Goal: Task Accomplishment & Management: Manage account settings

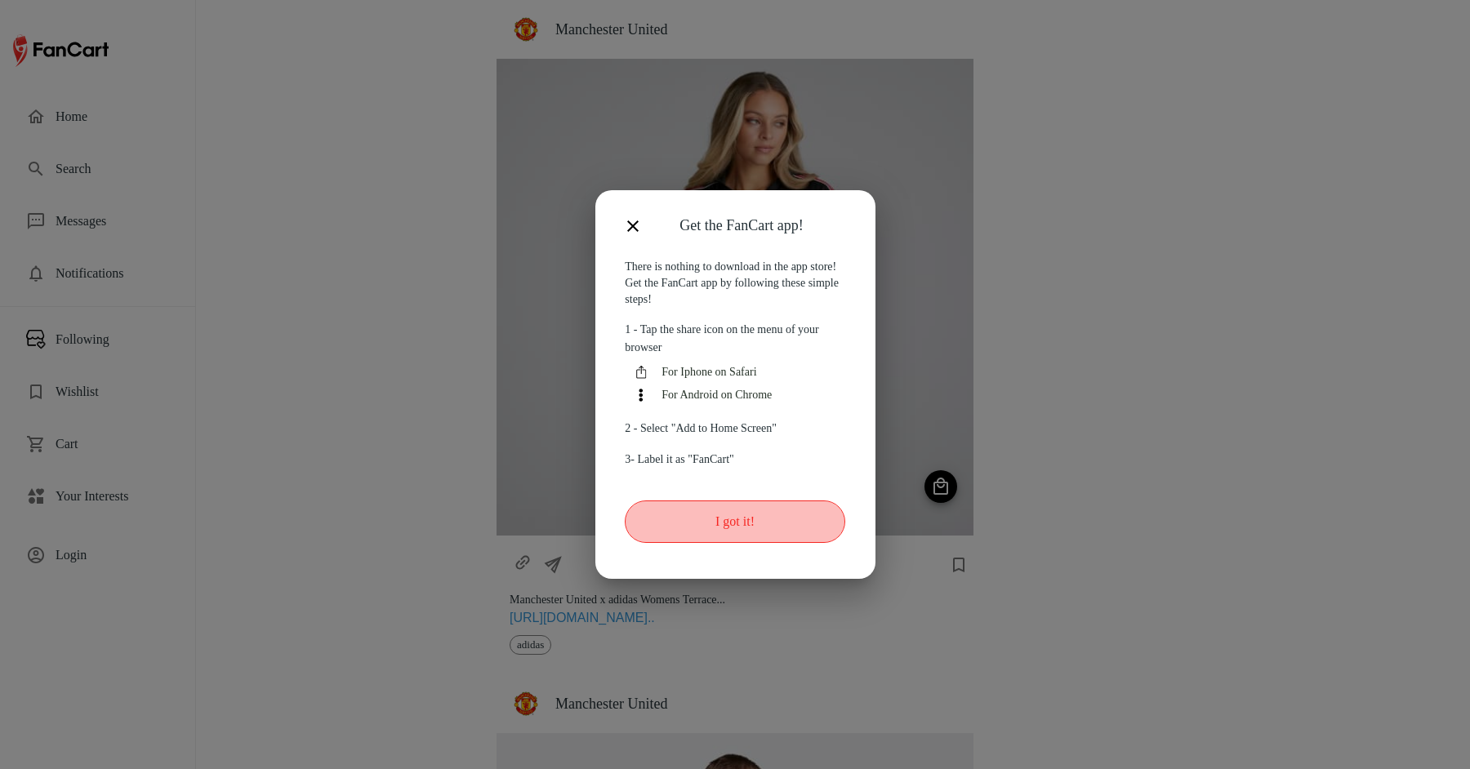
click at [711, 524] on button "I got it!" at bounding box center [735, 522] width 220 height 42
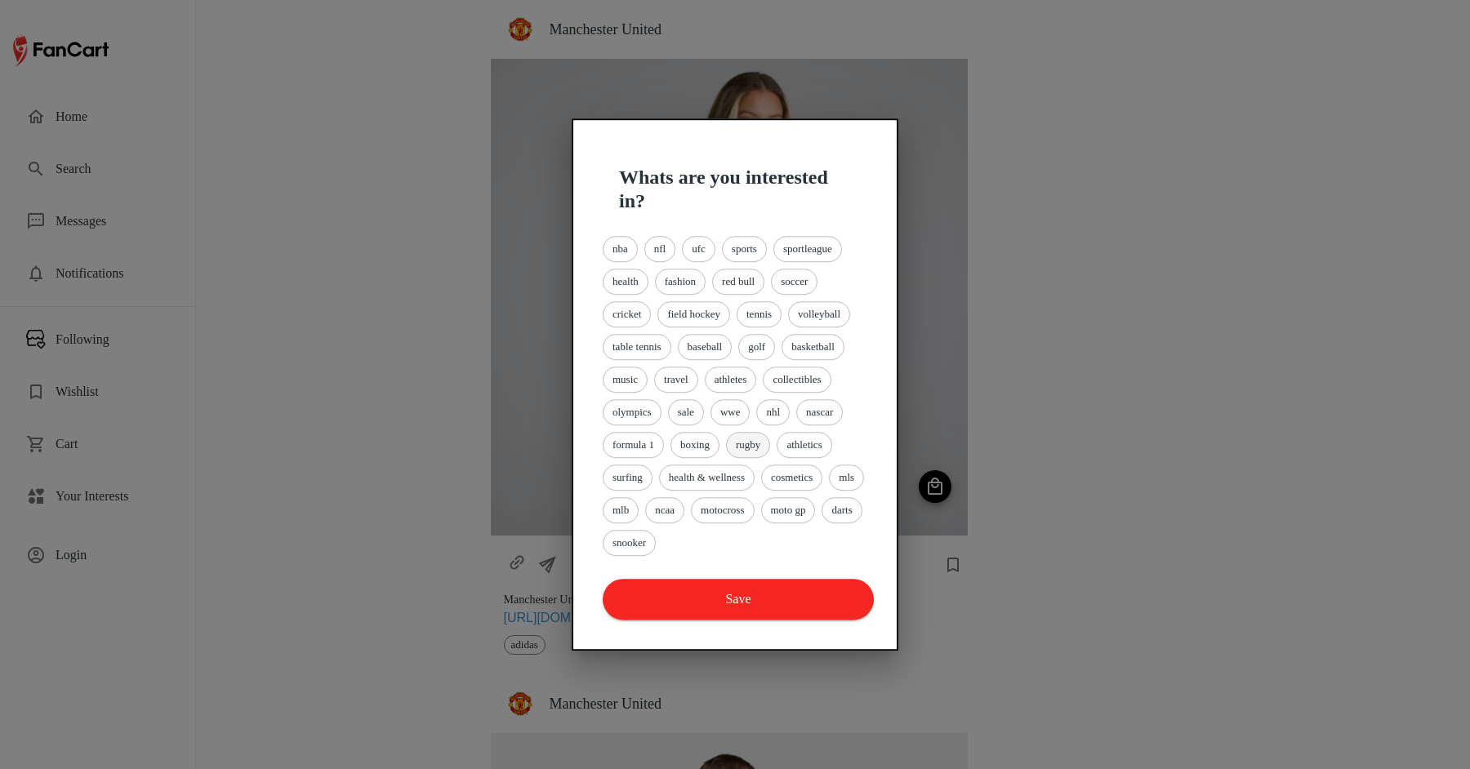
click at [734, 435] on div "rugby" at bounding box center [748, 445] width 44 height 26
click at [755, 585] on button "Save" at bounding box center [738, 599] width 271 height 41
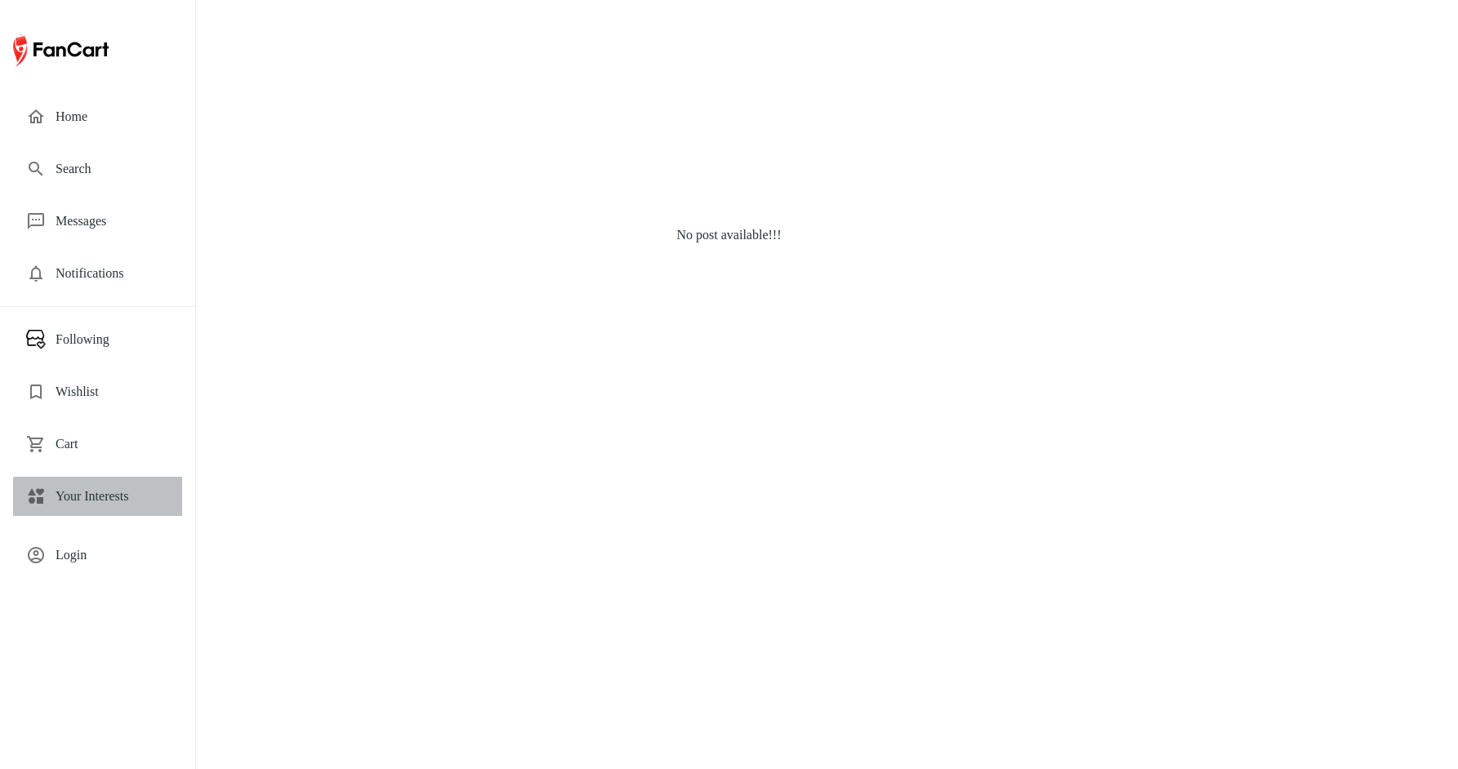
click at [97, 507] on div "Your Interests" at bounding box center [97, 496] width 169 height 39
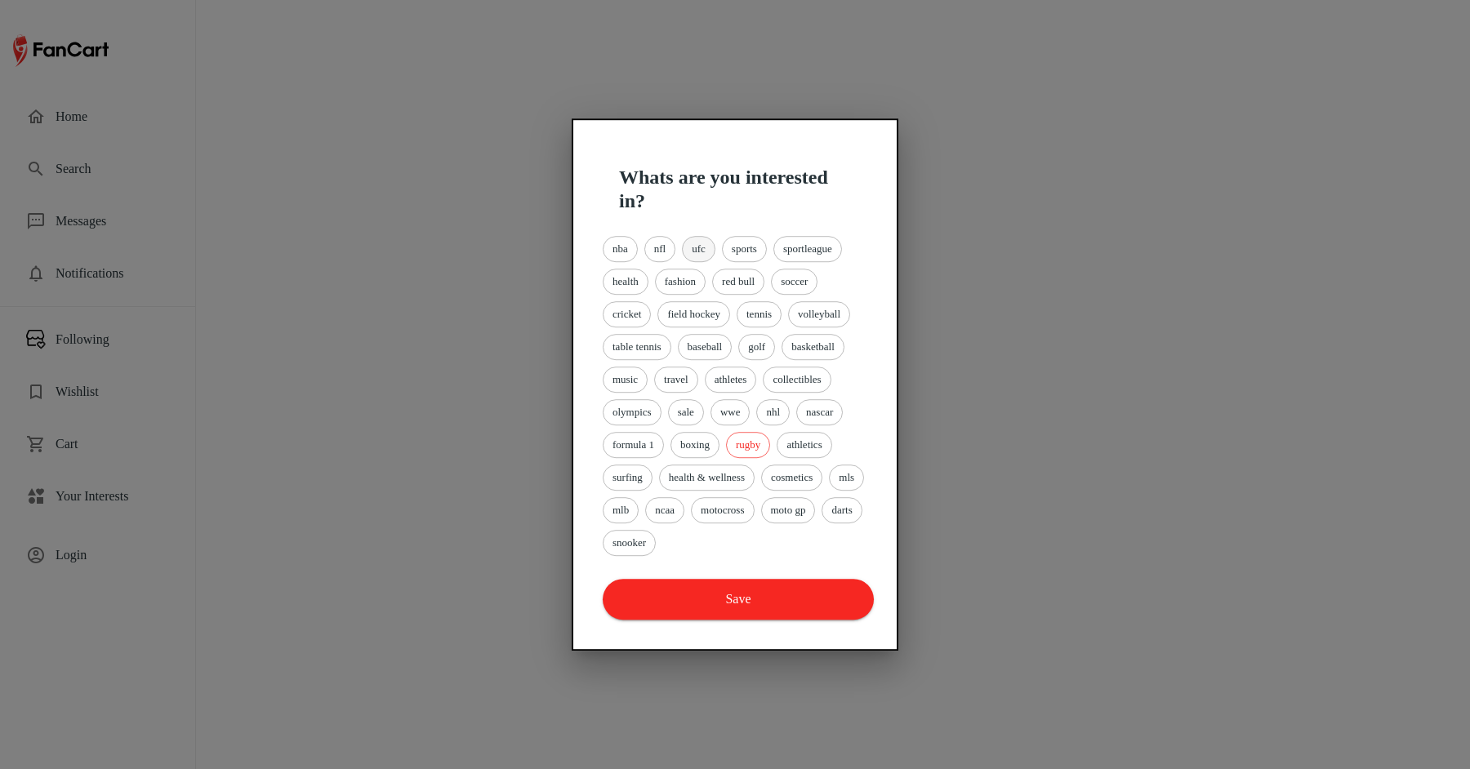
click at [687, 243] on span "ufc" at bounding box center [699, 249] width 32 height 16
click at [732, 380] on span "athletes" at bounding box center [731, 380] width 51 height 16
click at [790, 585] on button "Save" at bounding box center [738, 599] width 271 height 41
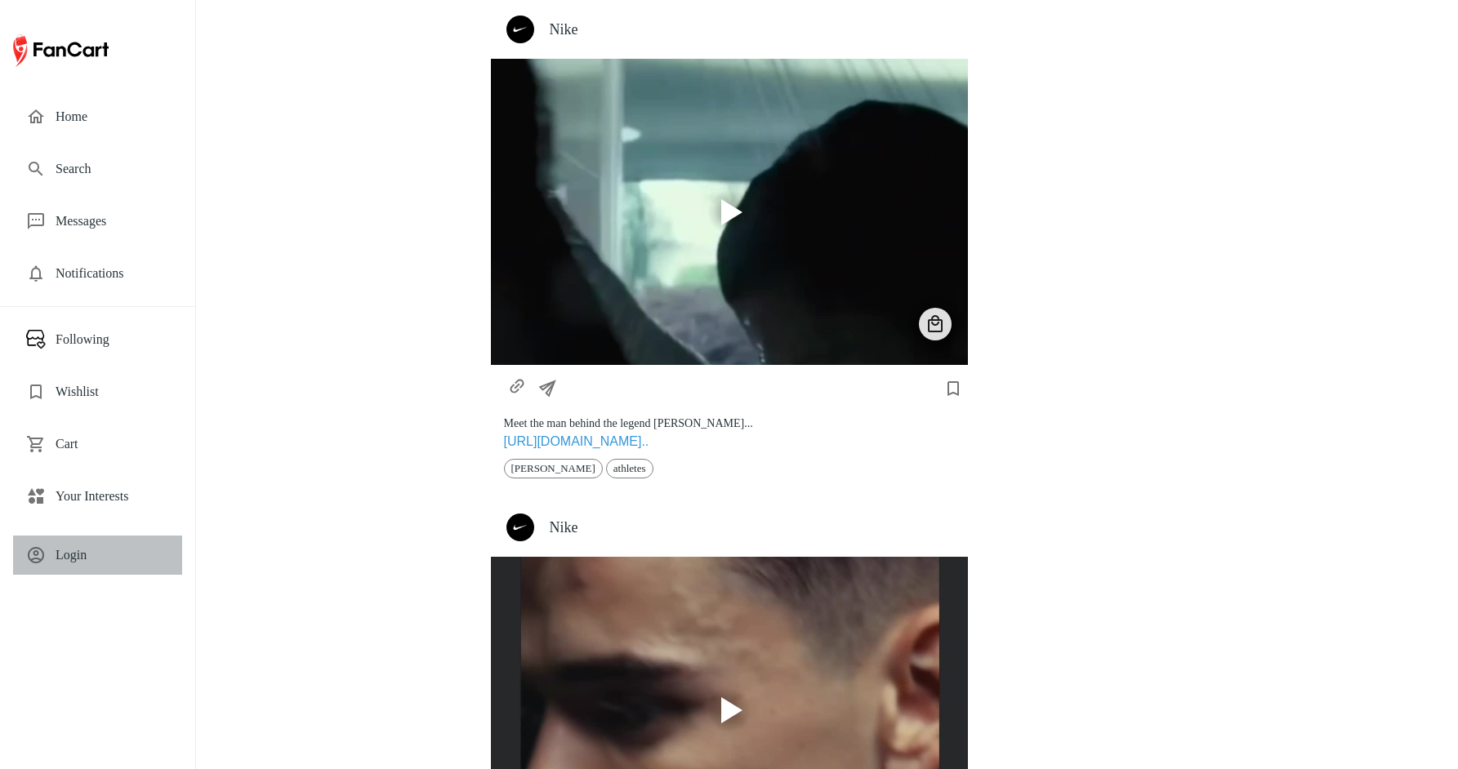
click at [94, 554] on span "Login" at bounding box center [113, 555] width 114 height 20
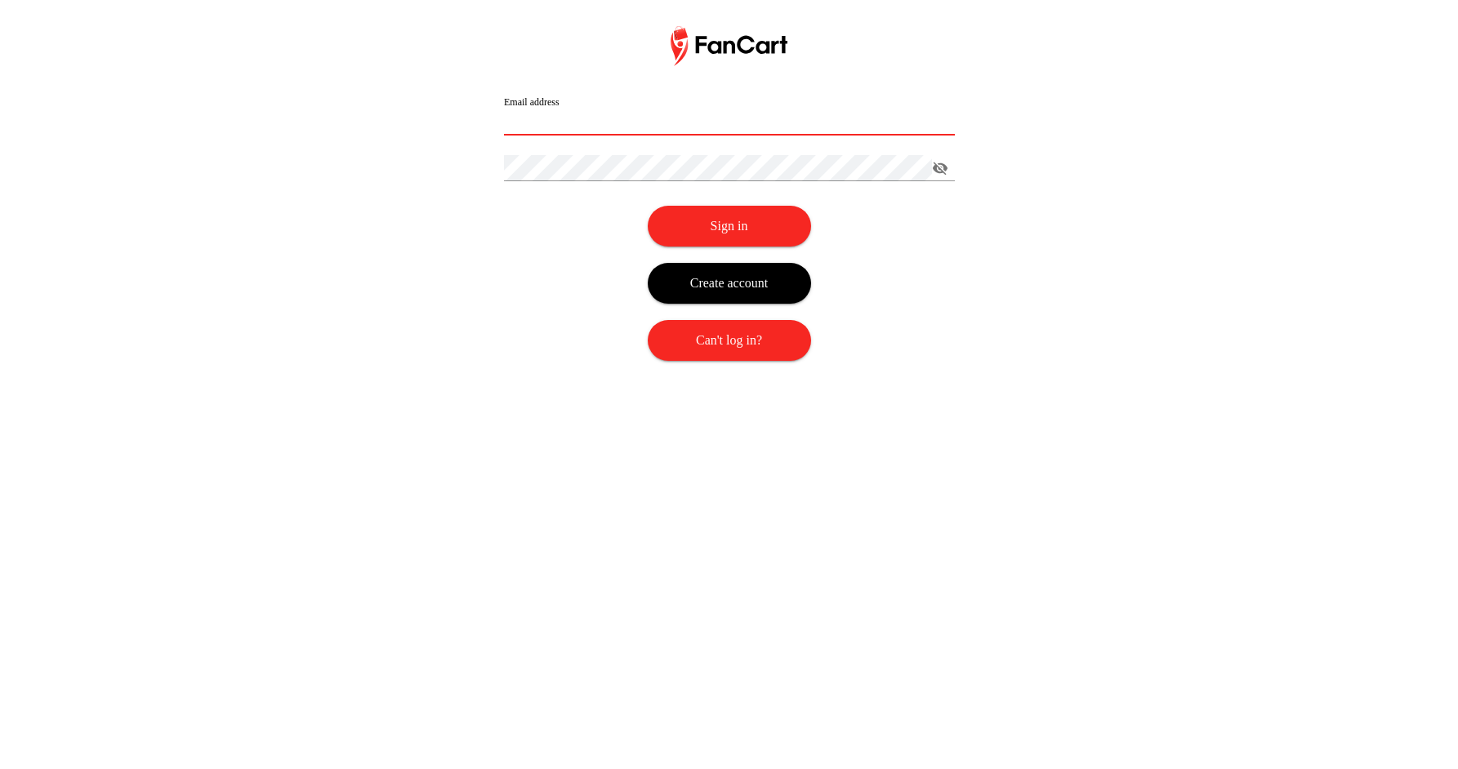
click at [586, 134] on input "Email address" at bounding box center [729, 122] width 451 height 26
click at [619, 130] on input "Email address" at bounding box center [729, 122] width 451 height 26
type input "**********"
click at [697, 216] on button "Sign in" at bounding box center [729, 226] width 163 height 41
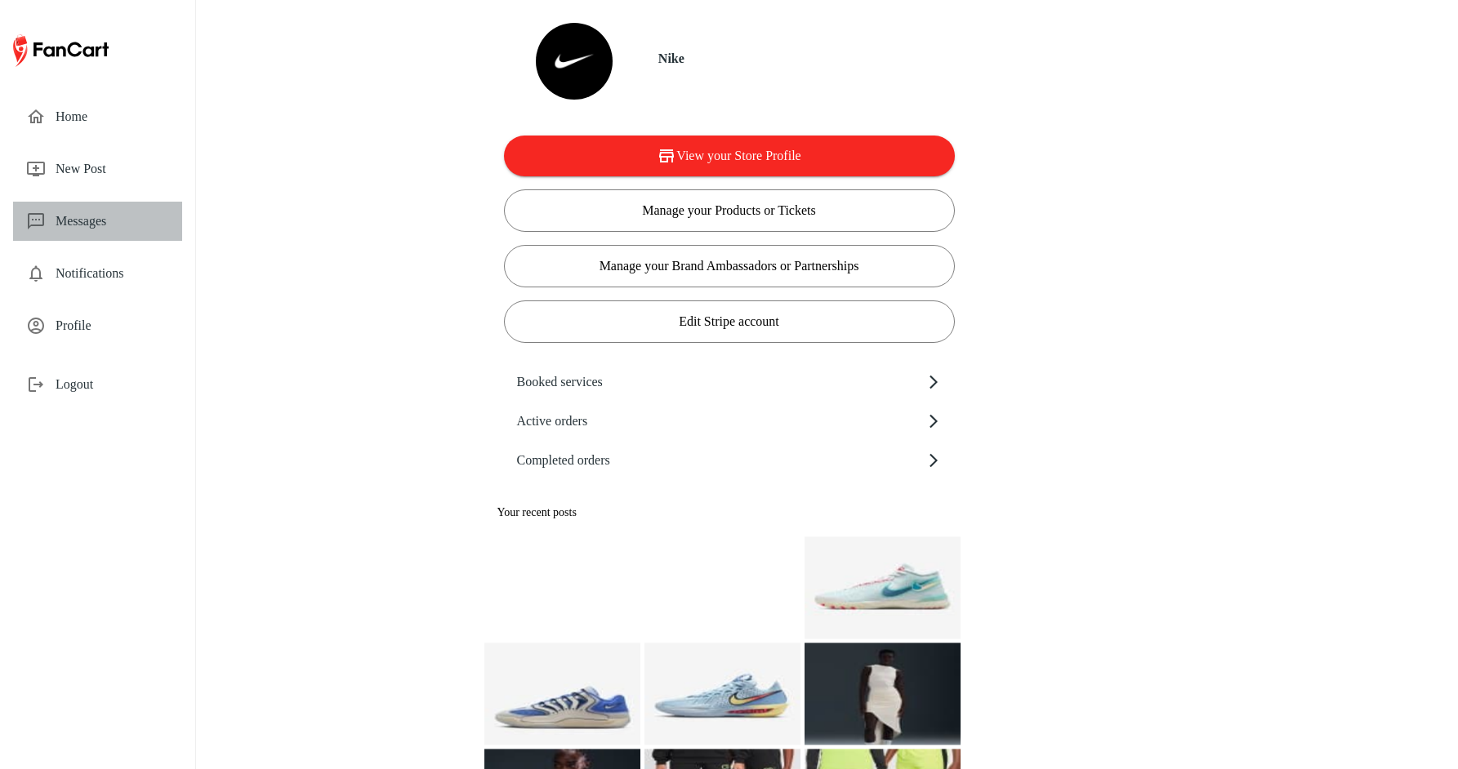
click at [109, 215] on span "Messages" at bounding box center [113, 221] width 114 height 20
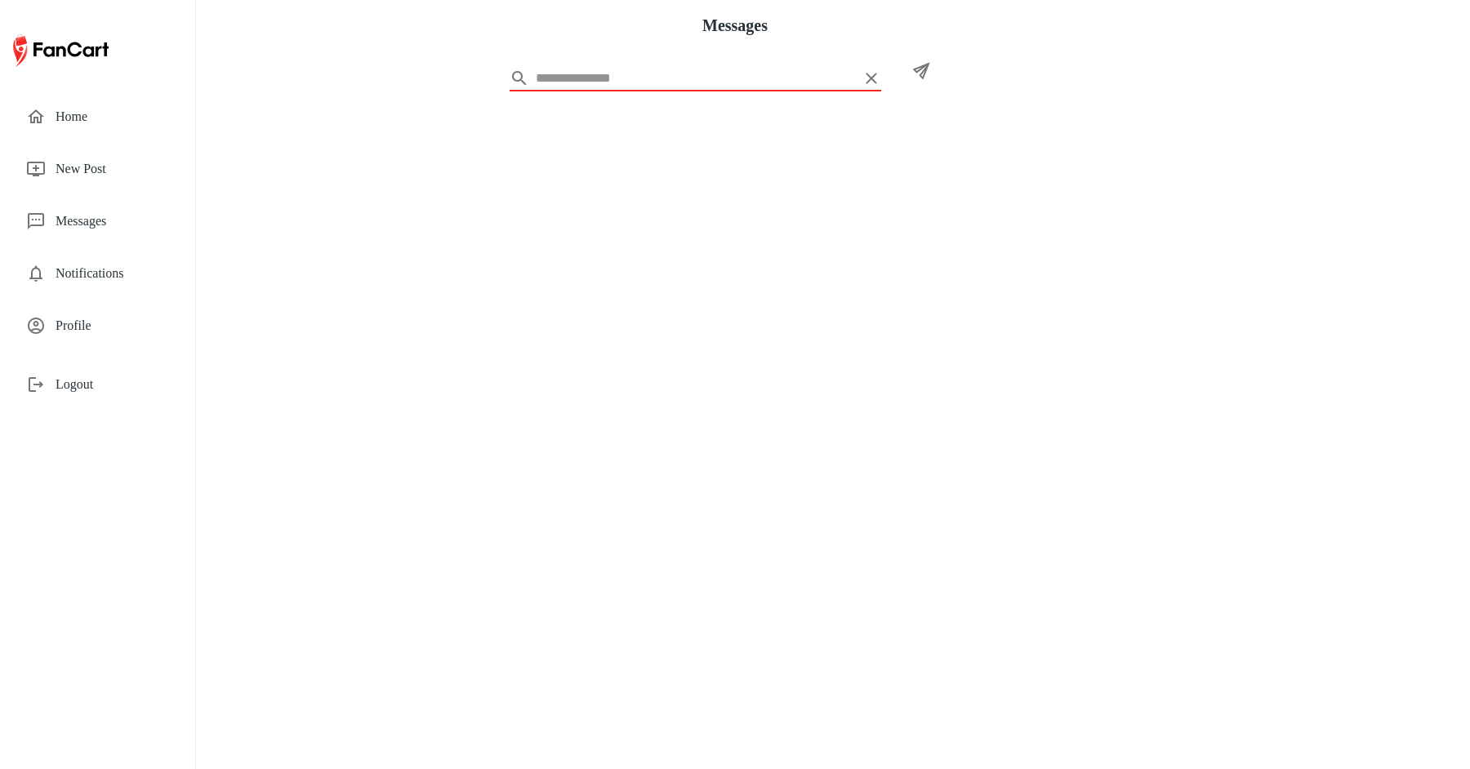
click at [109, 269] on span "Notifications" at bounding box center [113, 274] width 114 height 20
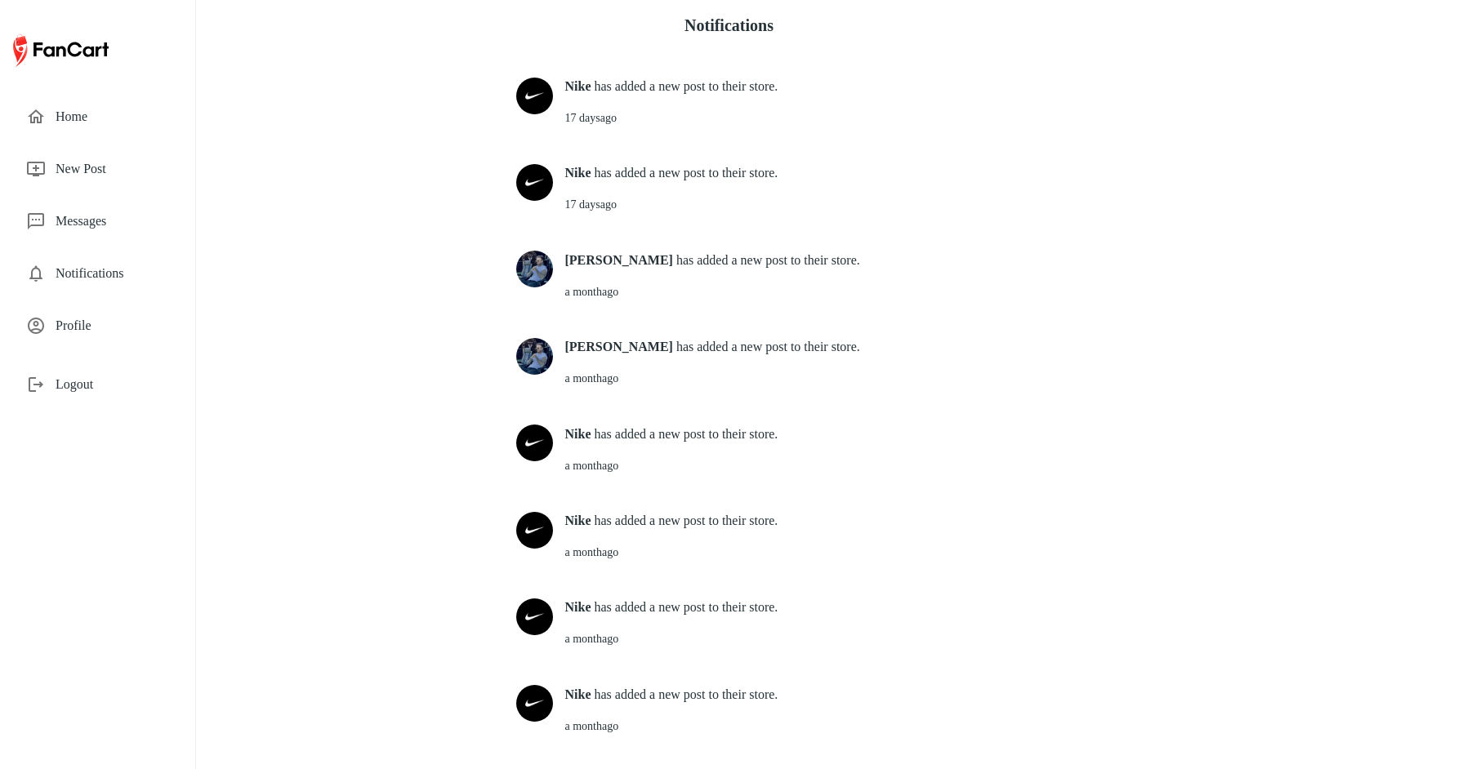
click at [102, 379] on span "Logout" at bounding box center [113, 385] width 114 height 20
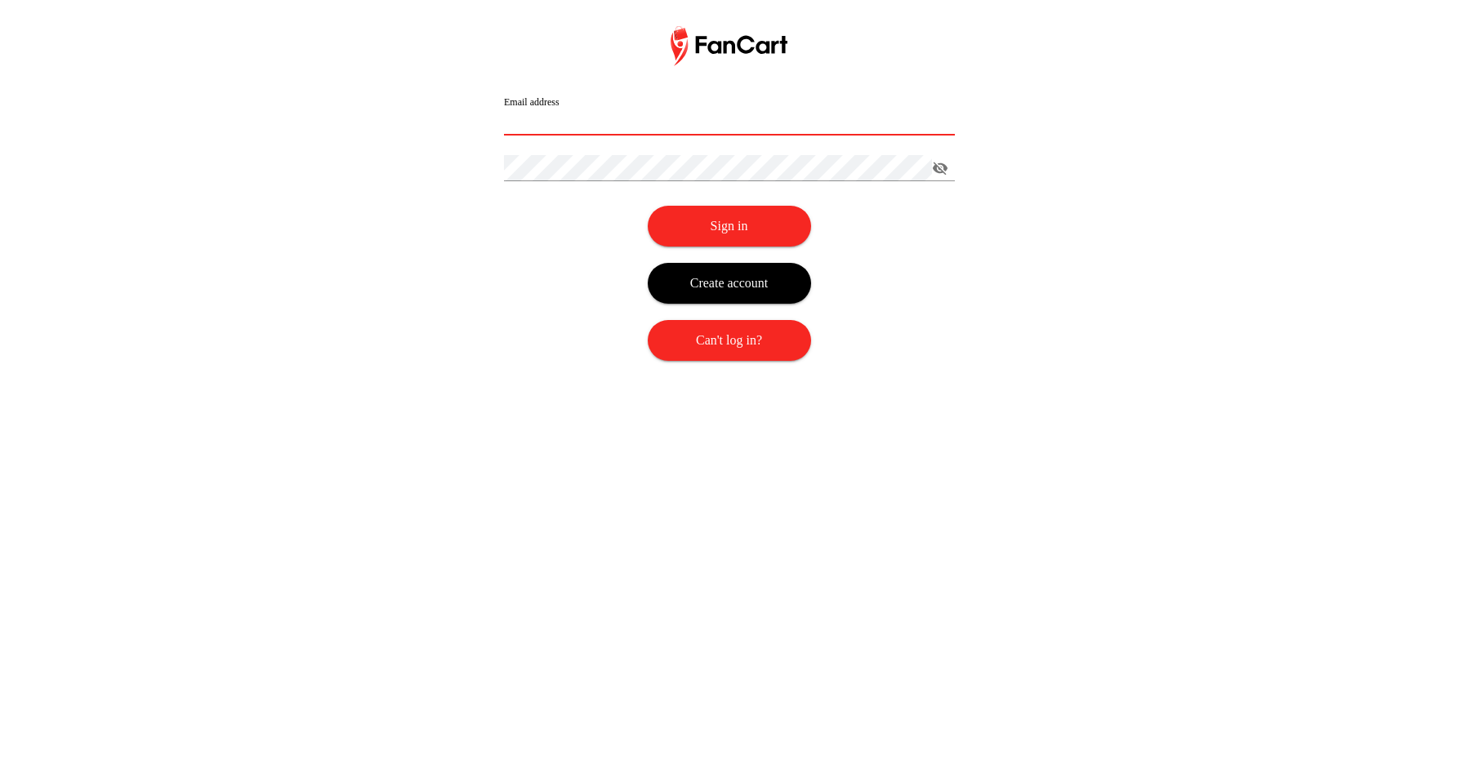
click at [557, 118] on input "Email address" at bounding box center [729, 122] width 451 height 26
type input "**********"
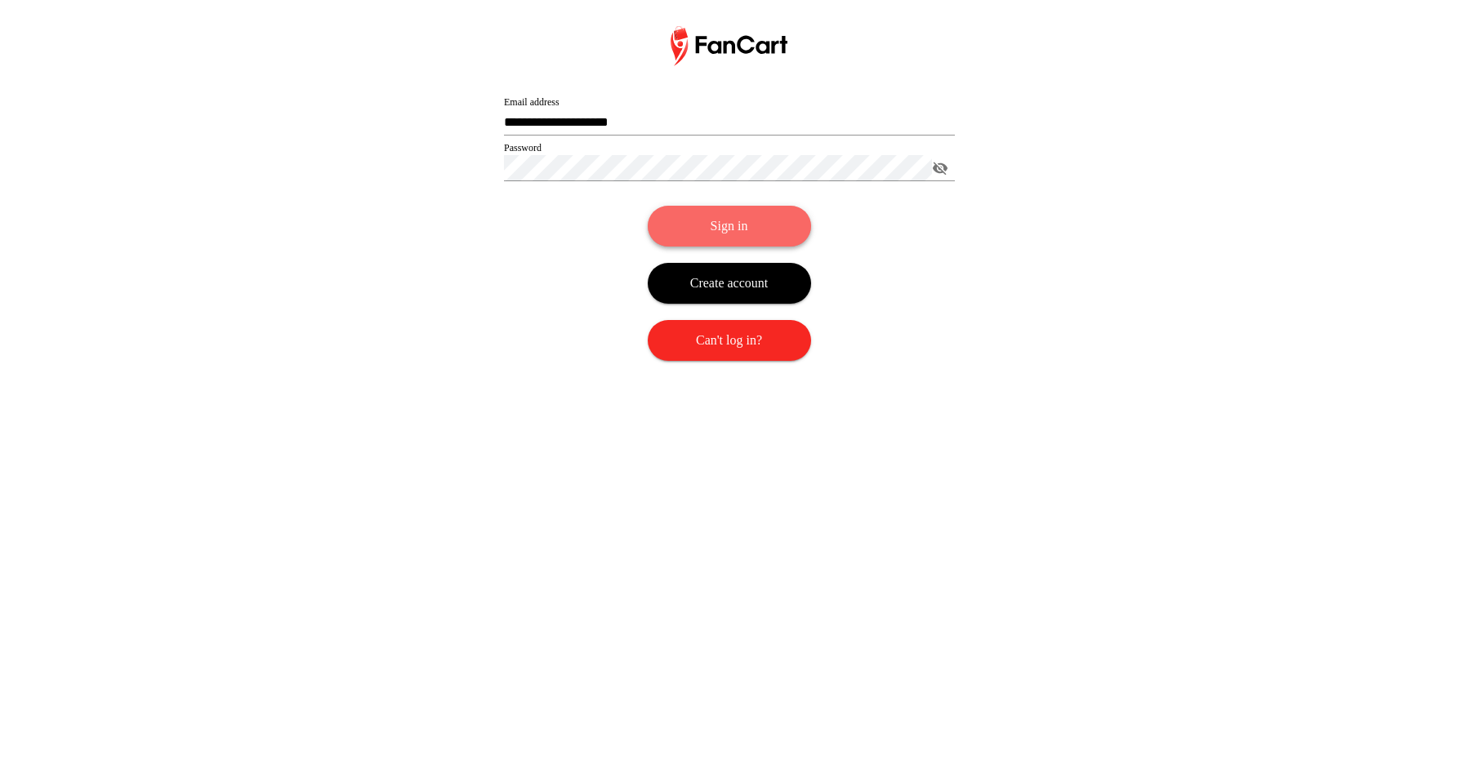
click at [730, 229] on button "Sign in" at bounding box center [729, 226] width 163 height 41
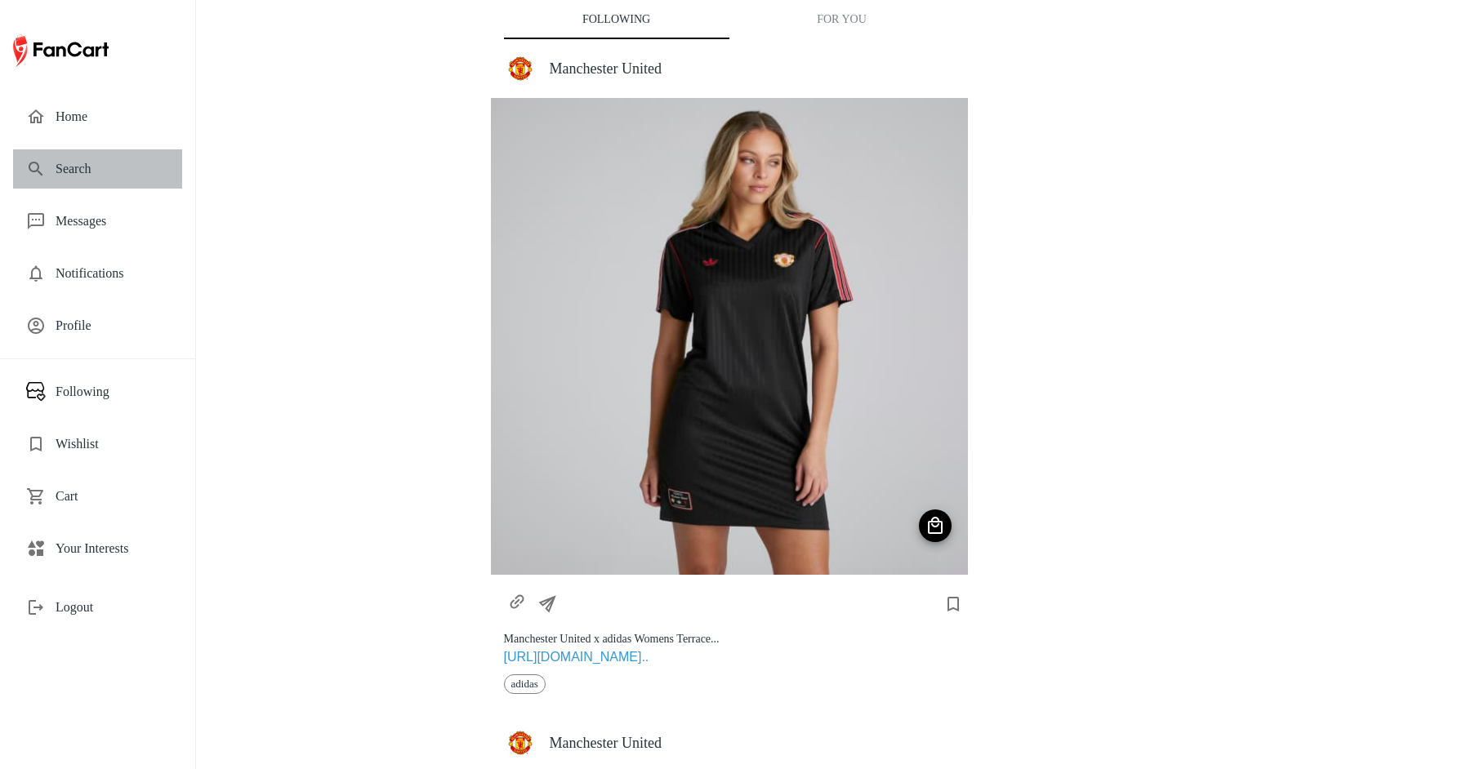
click at [100, 163] on span "Search" at bounding box center [113, 169] width 114 height 20
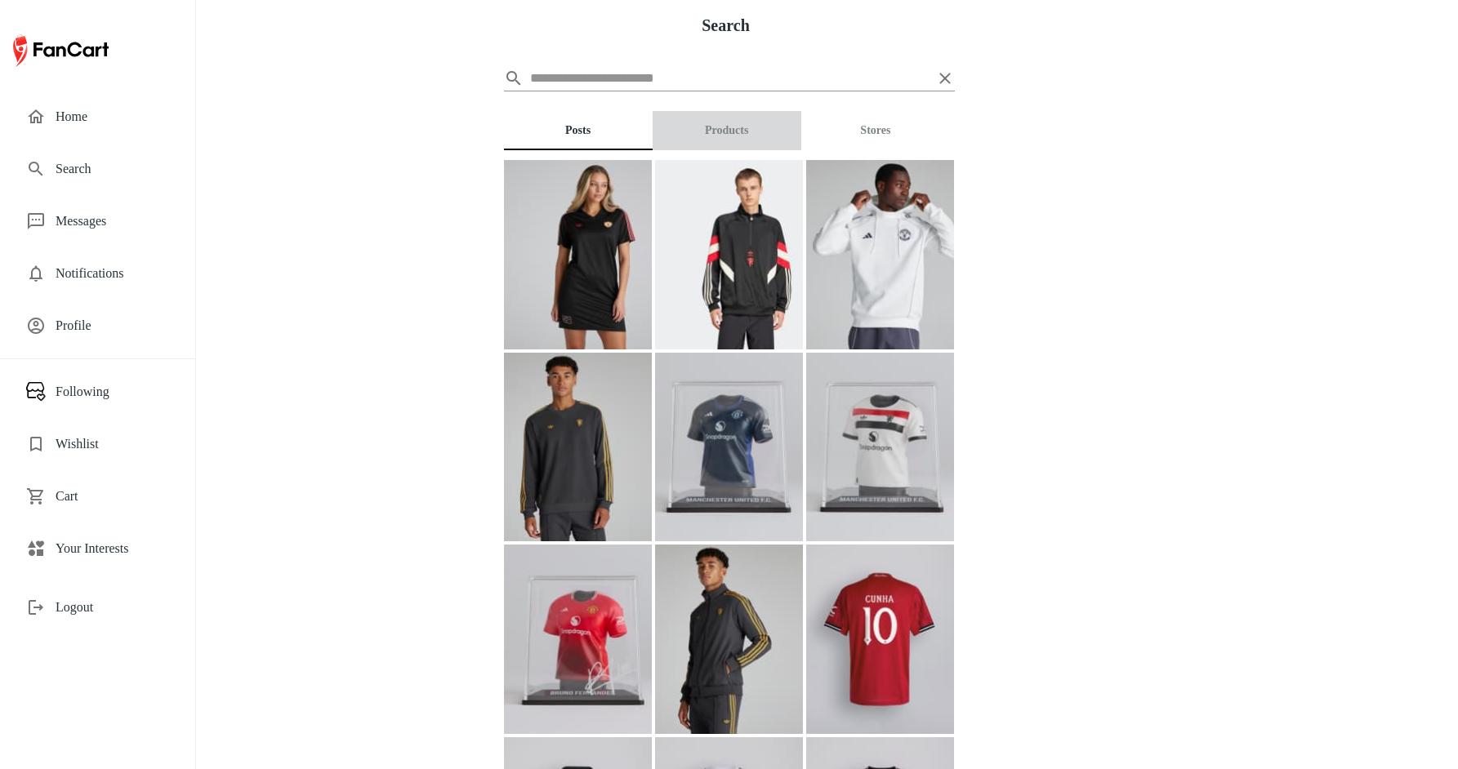
click at [780, 132] on button "Products" at bounding box center [726, 130] width 149 height 39
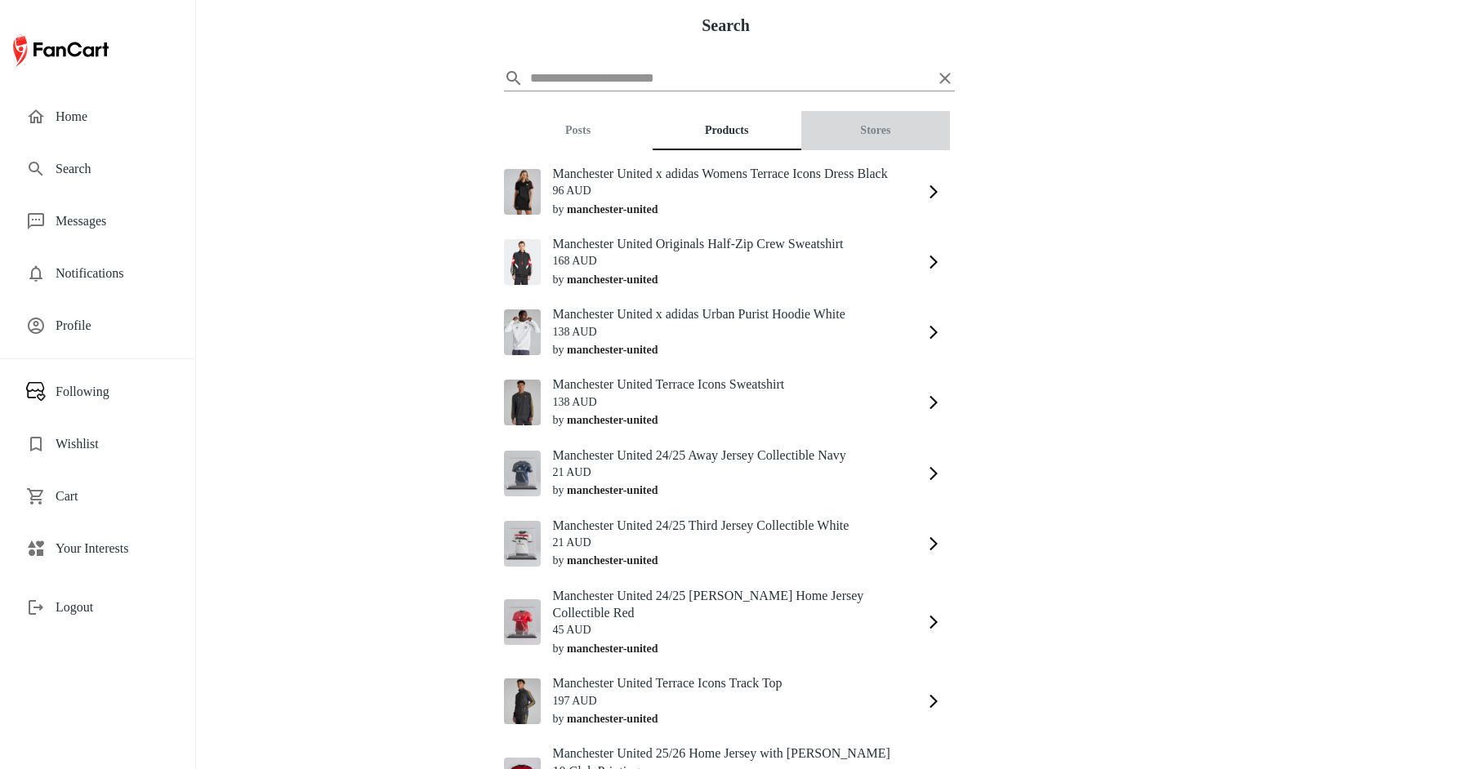
click at [884, 125] on button "Stores" at bounding box center [875, 130] width 149 height 39
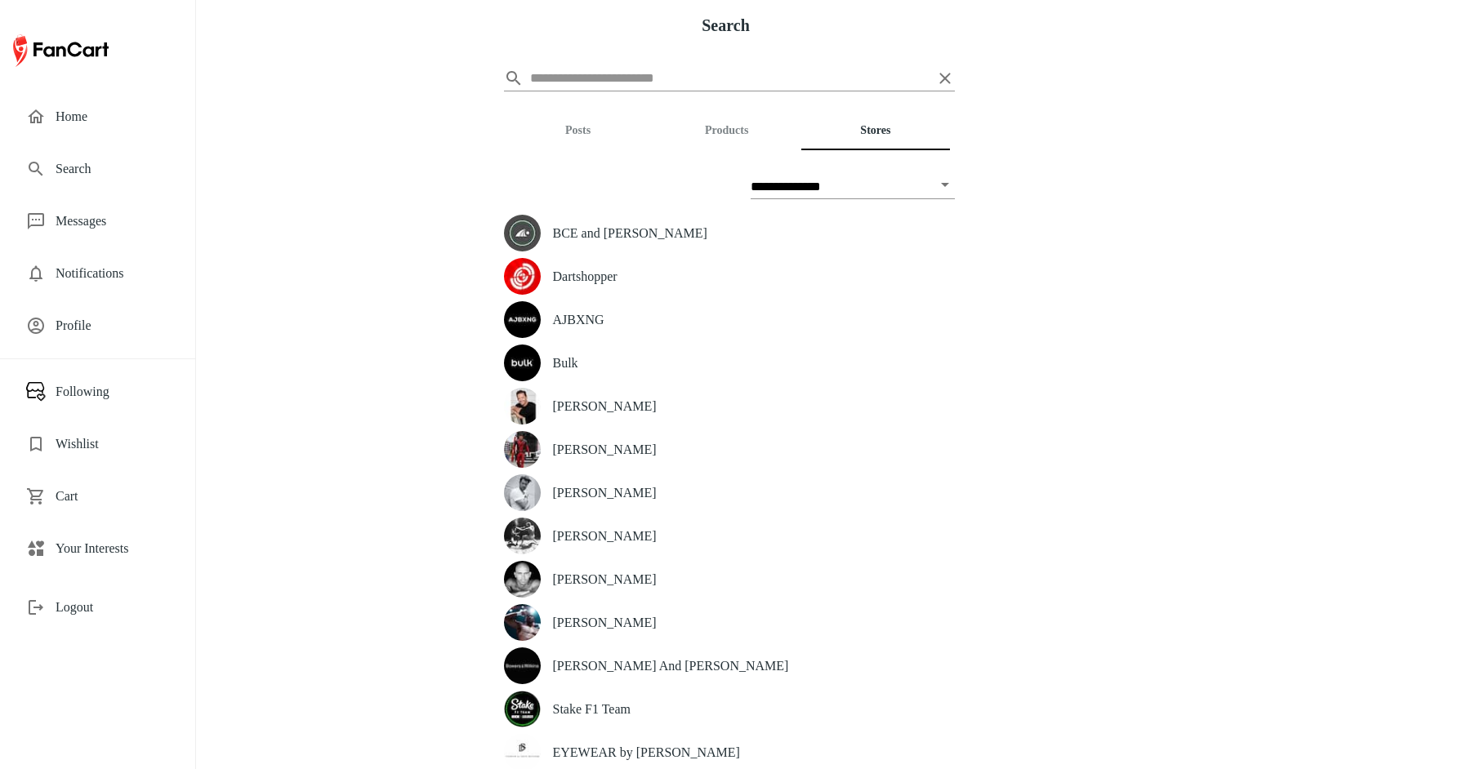
click at [130, 215] on span "Messages" at bounding box center [113, 221] width 114 height 20
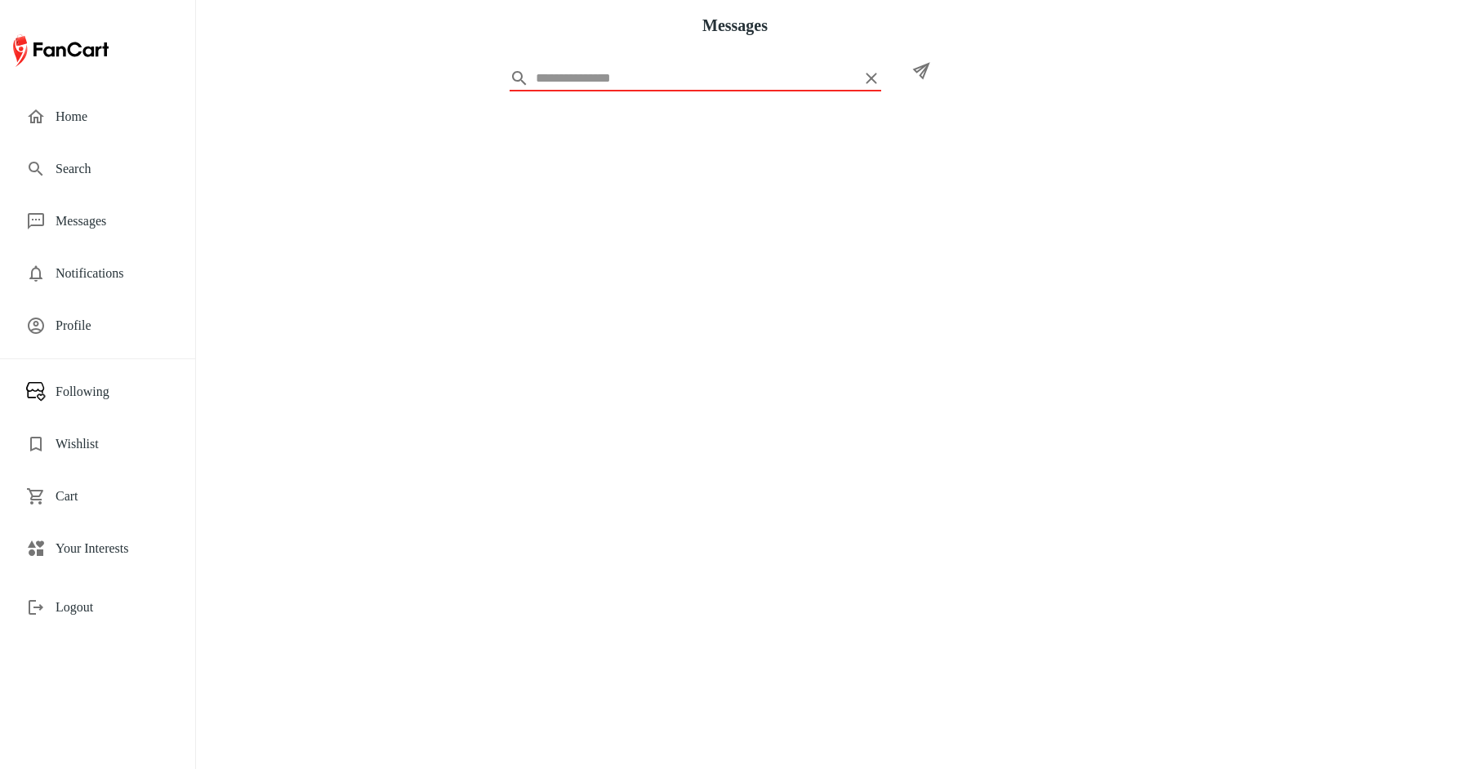
click at [138, 341] on div "Profile" at bounding box center [97, 325] width 169 height 39
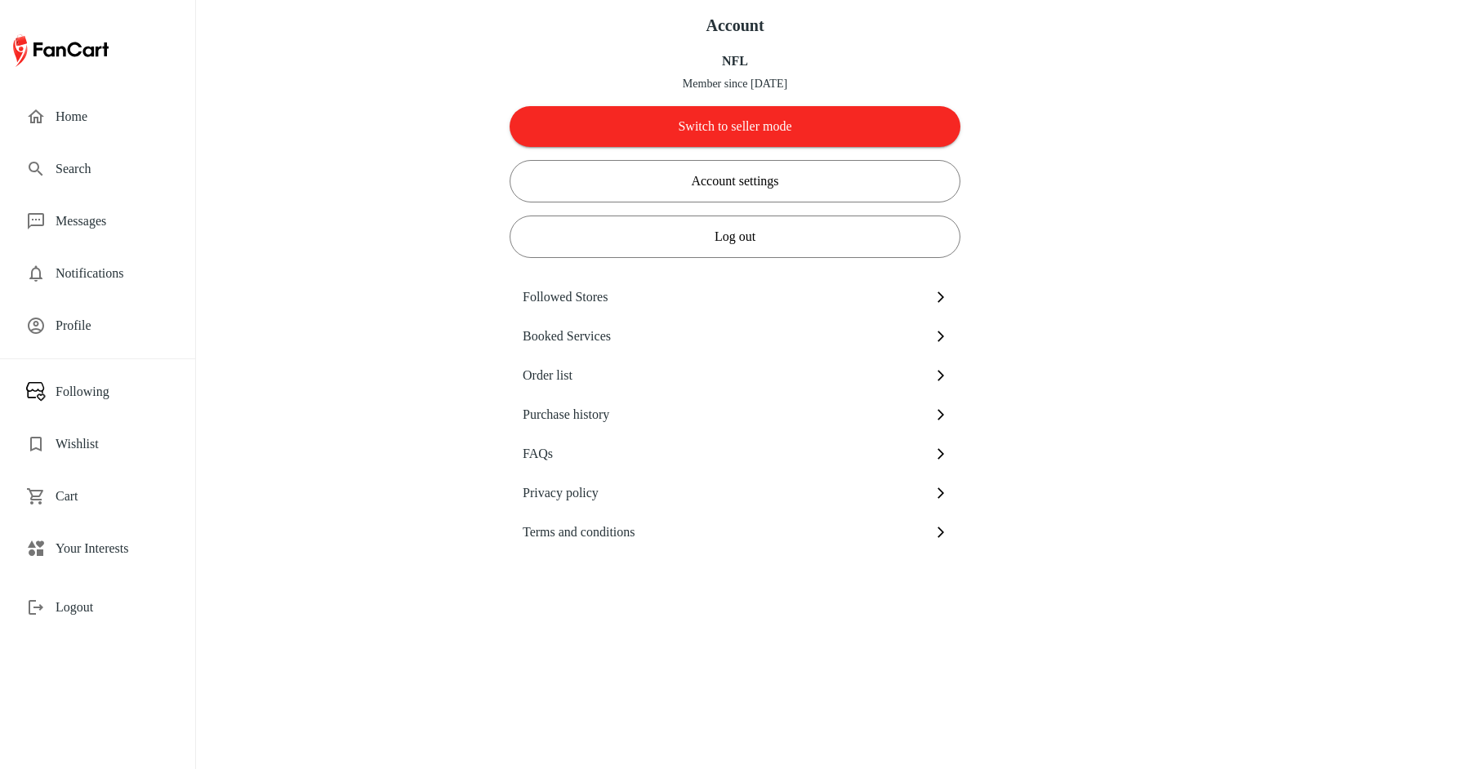
click at [143, 385] on span "Following" at bounding box center [113, 392] width 114 height 20
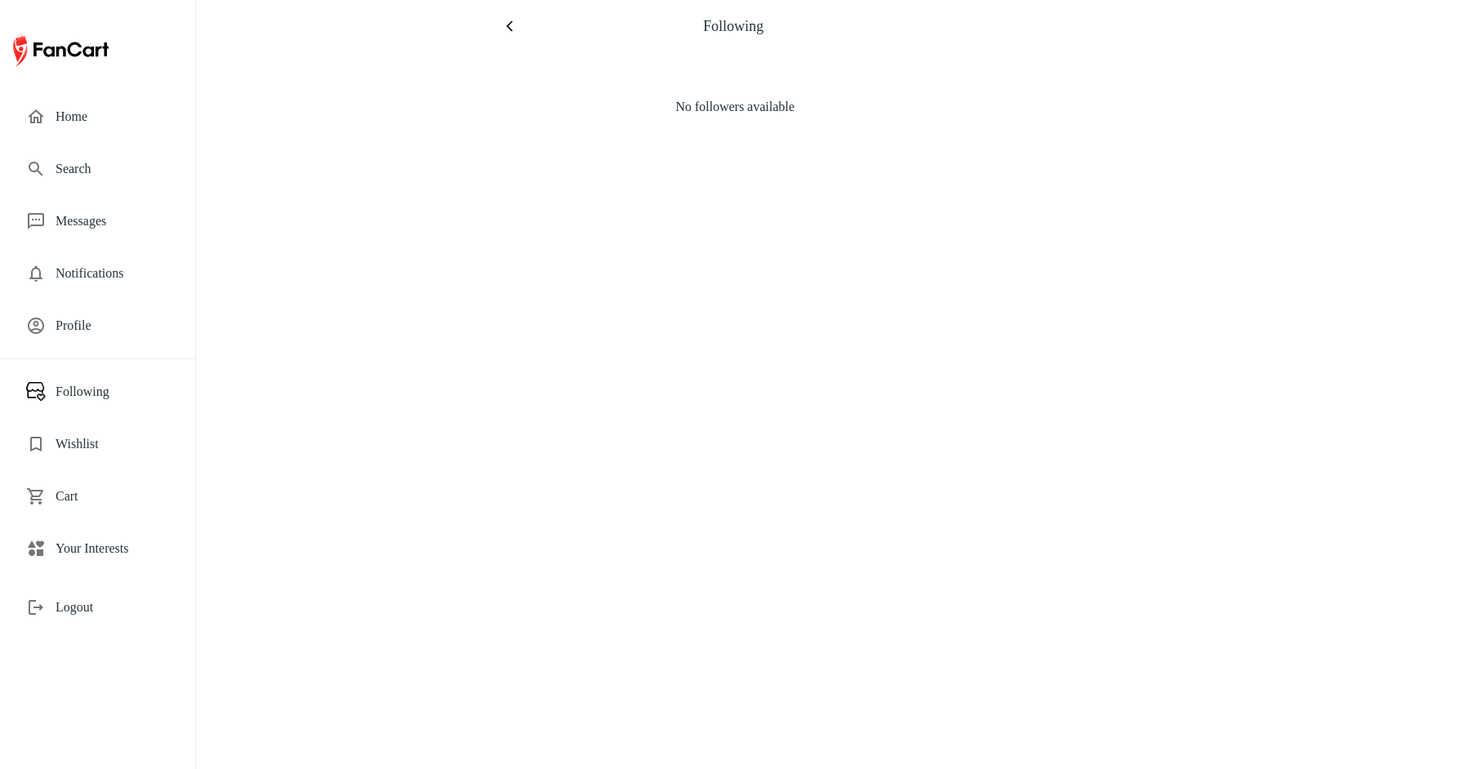
click at [96, 108] on span "Home" at bounding box center [113, 117] width 114 height 20
